Goal: Transaction & Acquisition: Subscribe to service/newsletter

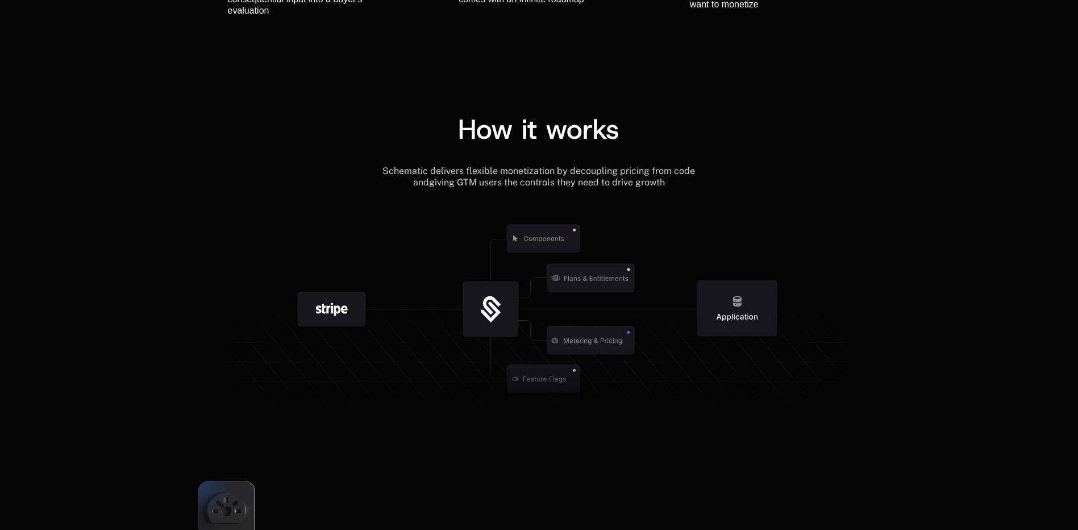
scroll to position [1250, 0]
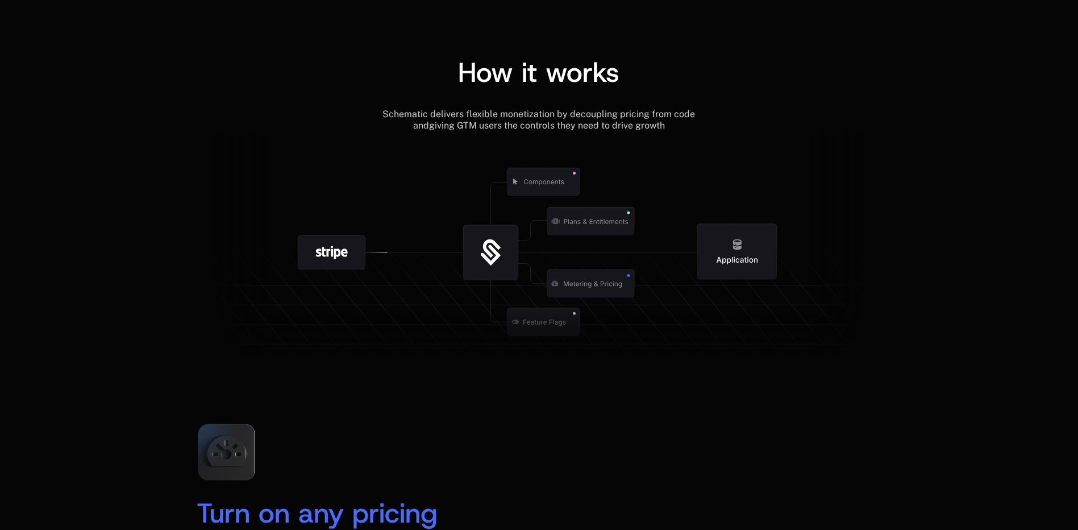
drag, startPoint x: 365, startPoint y: 229, endPoint x: 320, endPoint y: 248, distance: 48.7
click at [320, 247] on g at bounding box center [332, 252] width 119 height 119
drag, startPoint x: 320, startPoint y: 248, endPoint x: 507, endPoint y: 239, distance: 187.8
click at [506, 239] on g at bounding box center [620, 321] width 1050 height 398
drag, startPoint x: 698, startPoint y: 344, endPoint x: 694, endPoint y: 339, distance: 6.6
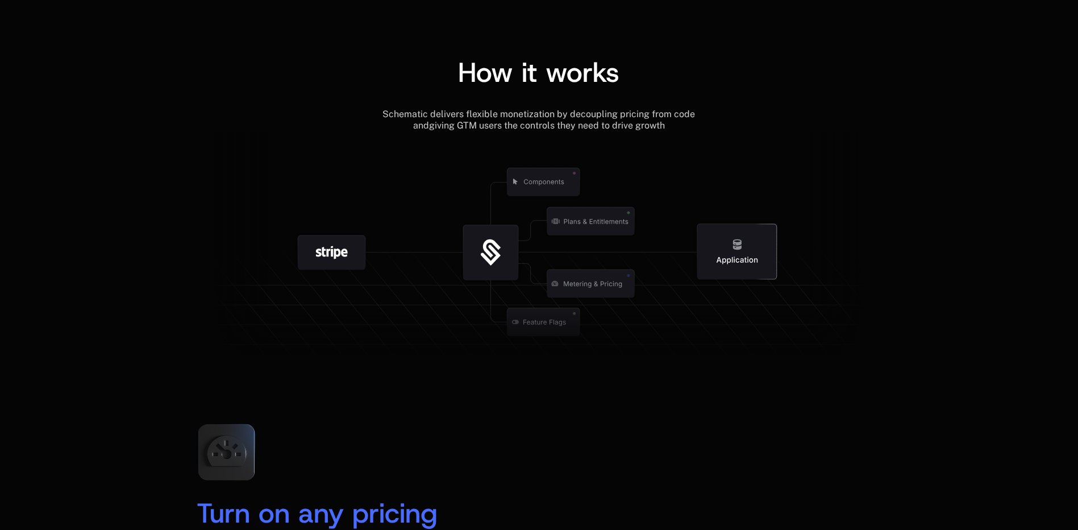
click at [697, 344] on icon at bounding box center [539, 335] width 684 height 65
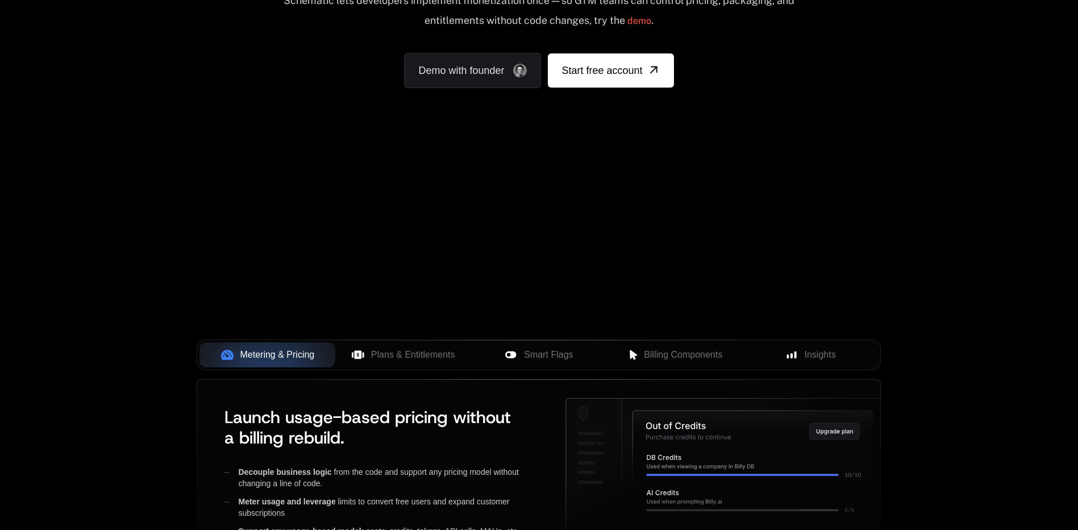
scroll to position [0, 0]
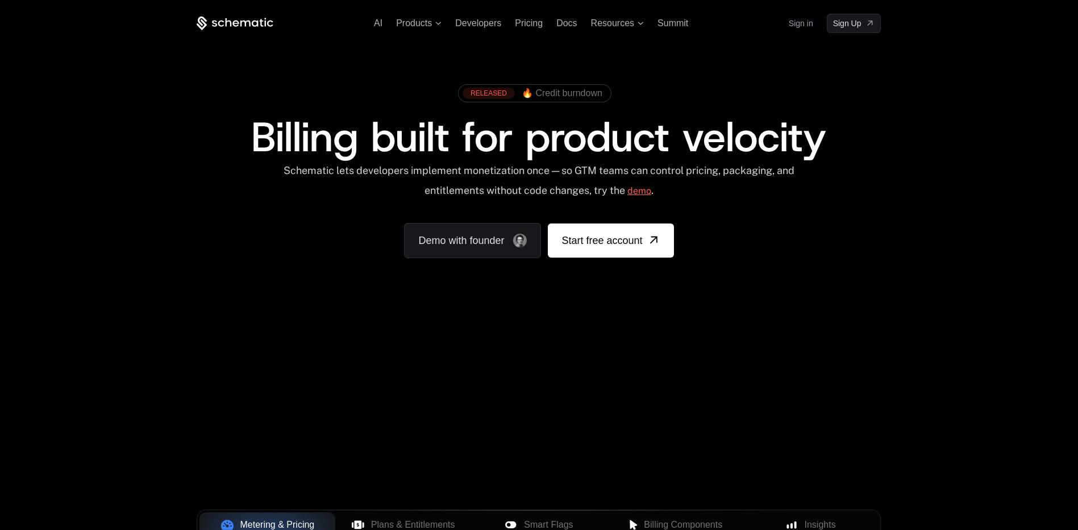
click at [644, 193] on link "demo" at bounding box center [639, 190] width 24 height 27
click at [615, 239] on span "Start free account" at bounding box center [601, 240] width 81 height 16
click at [517, 245] on img "Demo with founder, ,[object Object]" at bounding box center [520, 241] width 14 height 14
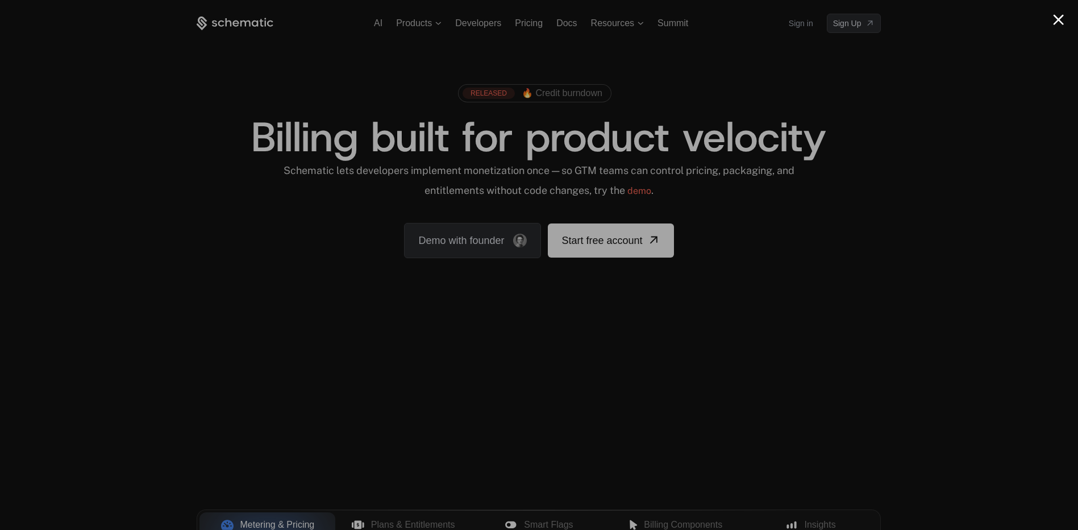
click at [217, 340] on div at bounding box center [539, 265] width 1078 height 530
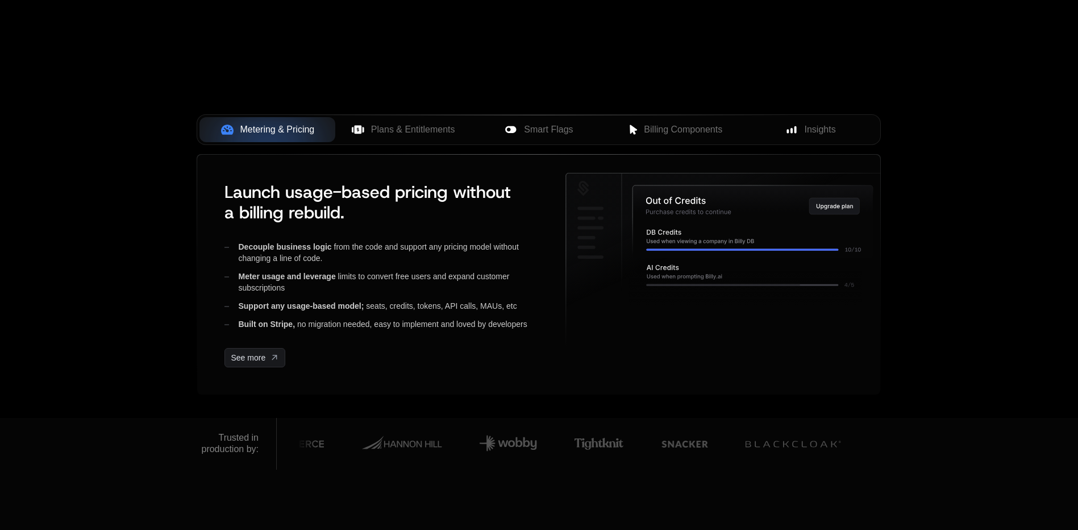
scroll to position [398, 0]
